Goal: Transaction & Acquisition: Register for event/course

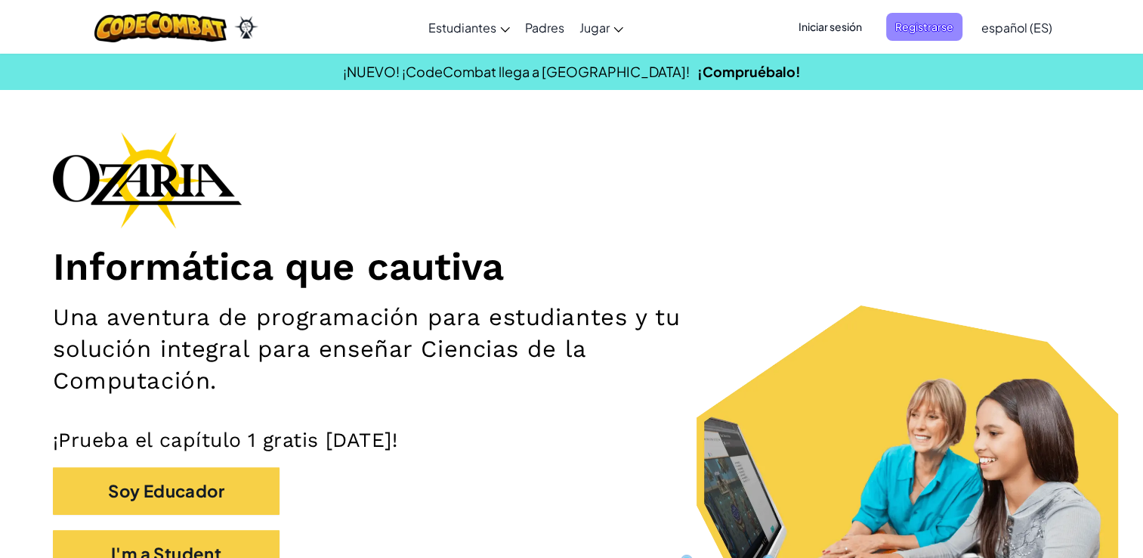
click at [928, 20] on span "Registrarse" at bounding box center [924, 27] width 76 height 28
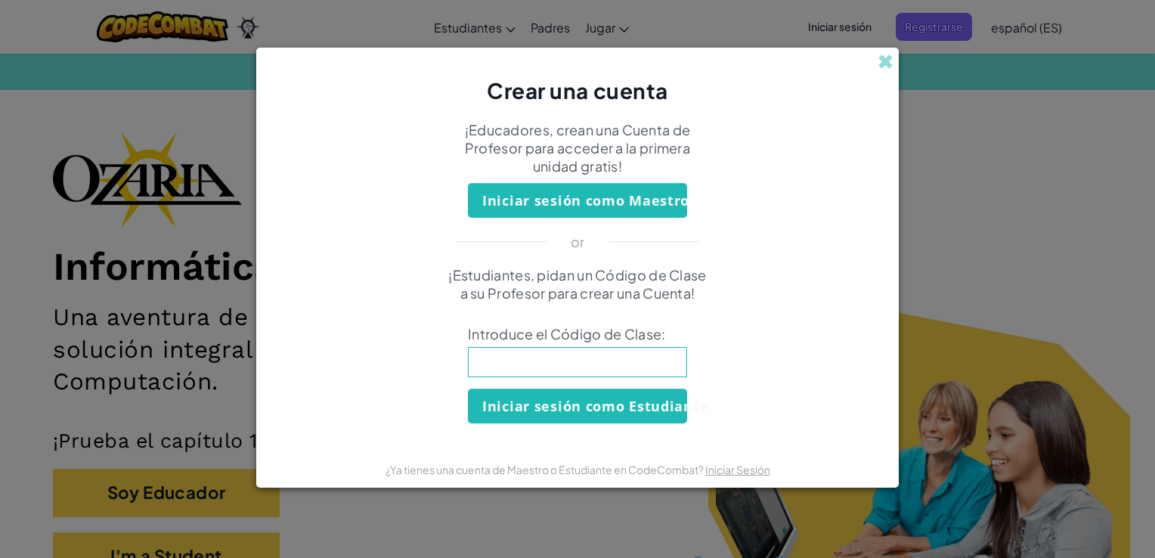
click at [599, 360] on input at bounding box center [577, 362] width 219 height 30
click at [576, 380] on div "¡Estudiantes, pidan un Código de Clase a su Profesor para crear una Cuenta! Int…" at bounding box center [577, 344] width 612 height 157
click at [575, 412] on button "Iniciar sesión como Estudiante" at bounding box center [577, 405] width 219 height 35
